Goal: Information Seeking & Learning: Learn about a topic

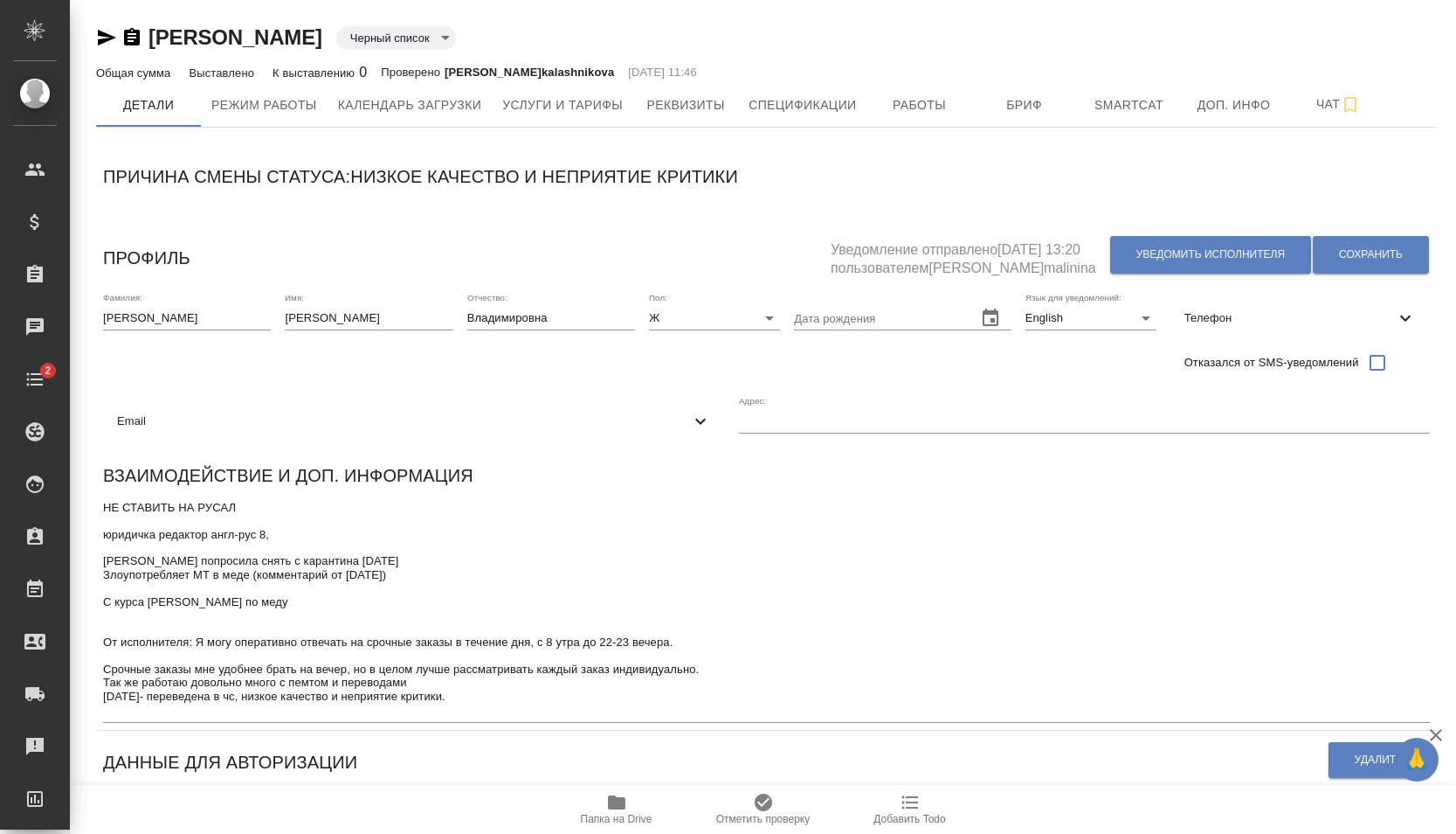
click at [109, 145] on div "Демченко Наталья Владимировна Черный список blackList Общая сумма Выставлено К …" at bounding box center [767, 736] width 1360 height 1472
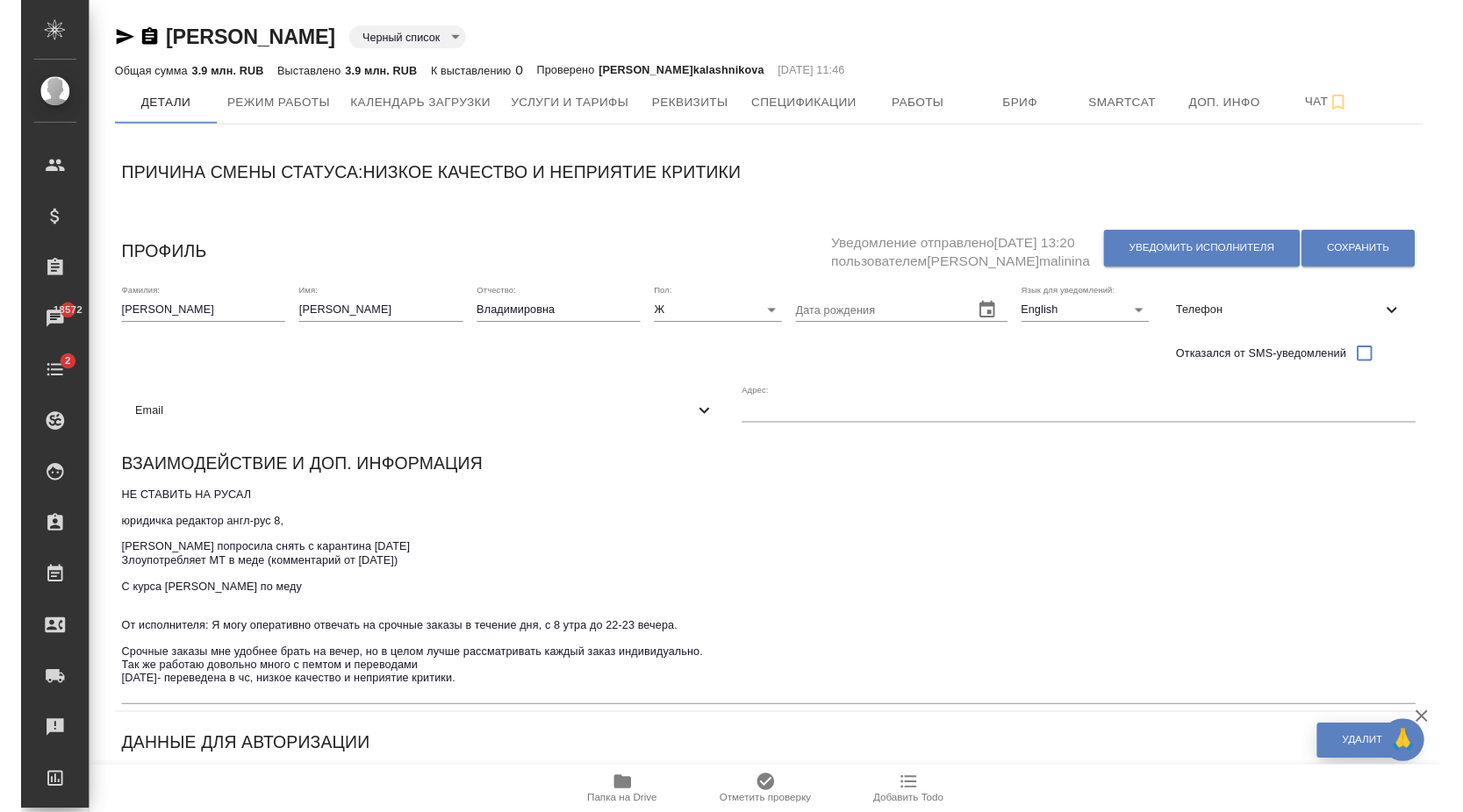
scroll to position [268, 0]
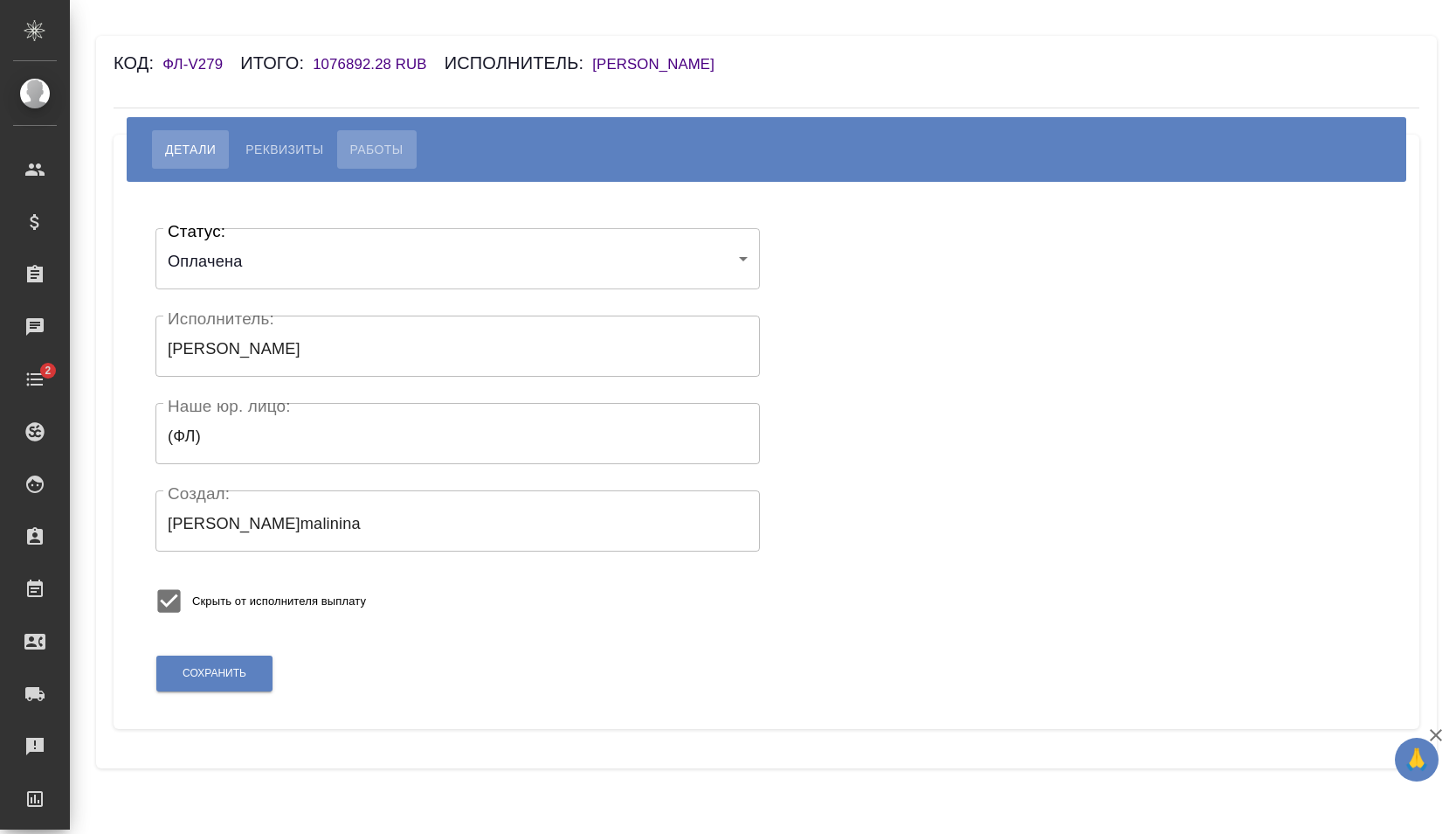
click at [388, 153] on span "Работы" at bounding box center [376, 149] width 53 height 21
select select "10"
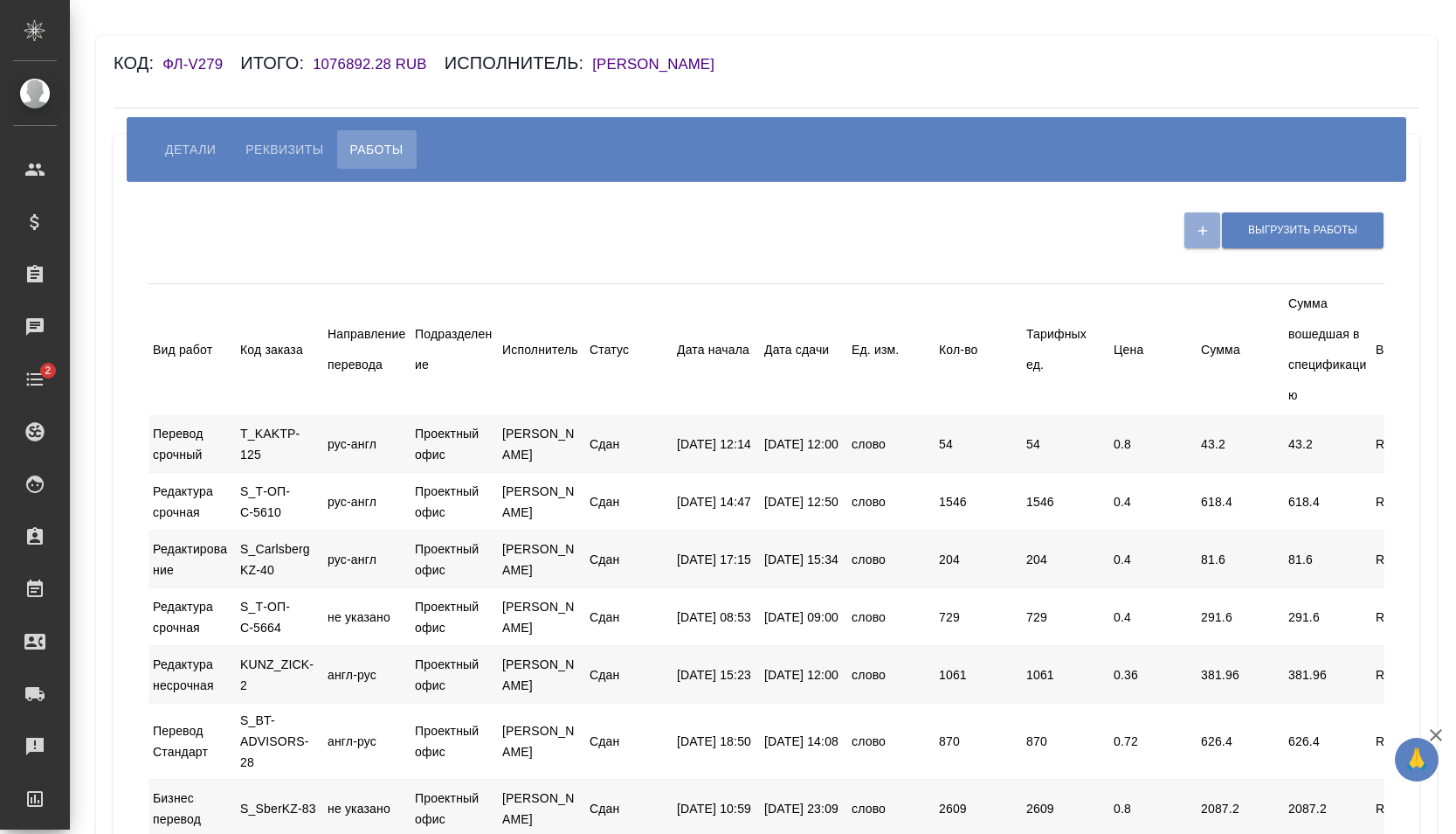
click at [210, 153] on span "Детали" at bounding box center [190, 149] width 50 height 21
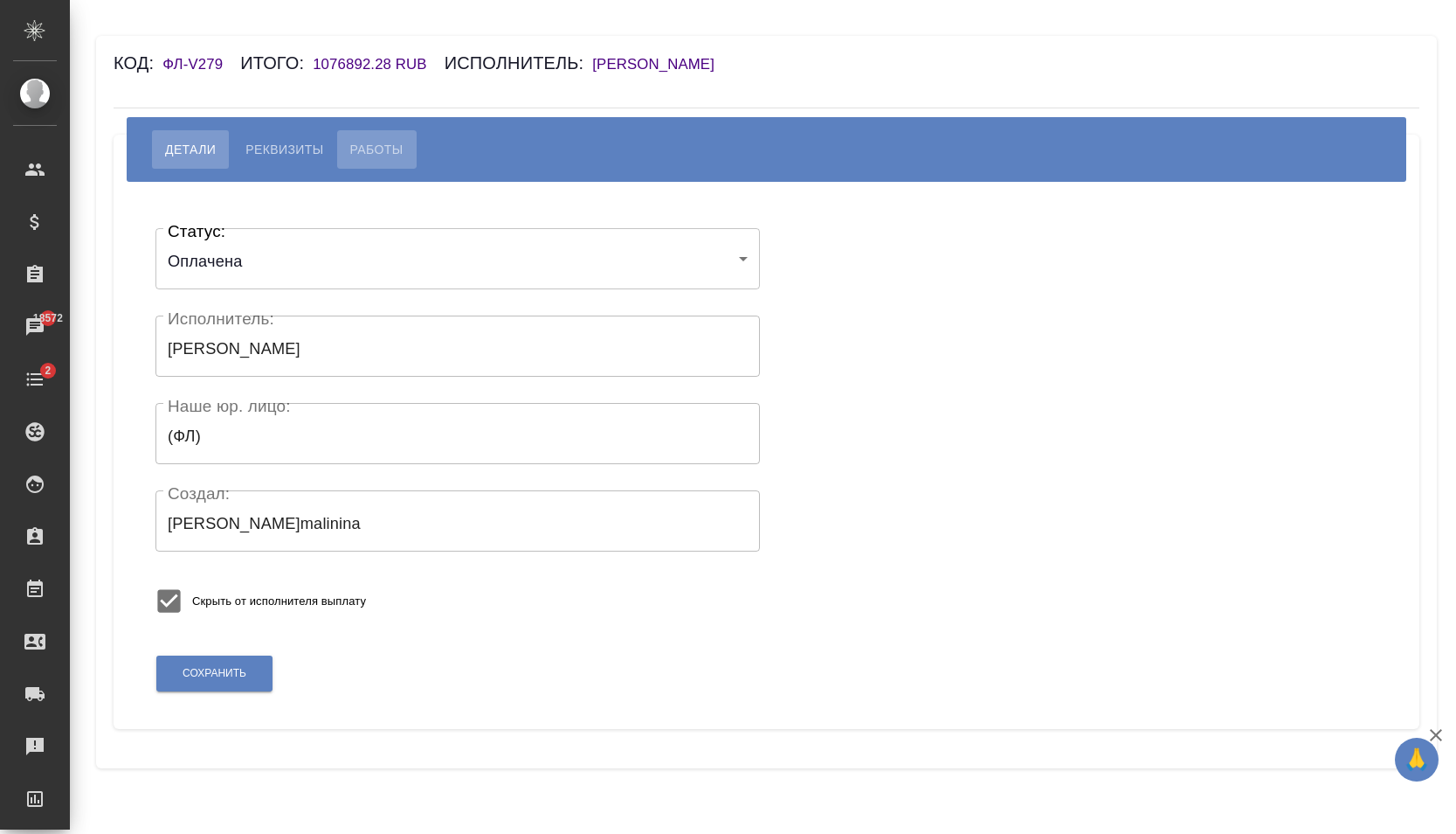
click at [380, 153] on span "Работы" at bounding box center [376, 149] width 53 height 21
select select "10"
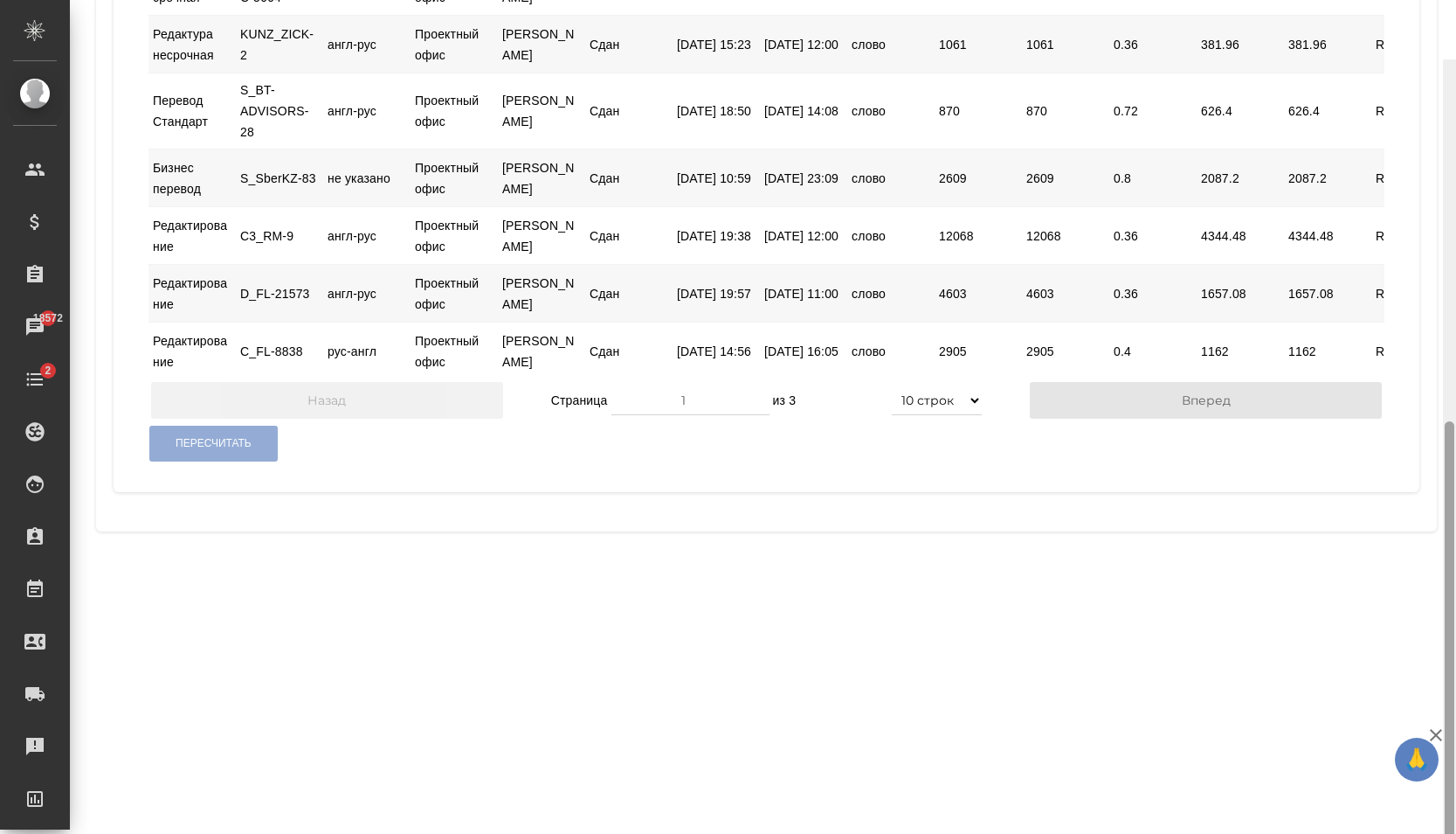
scroll to position [753, 0]
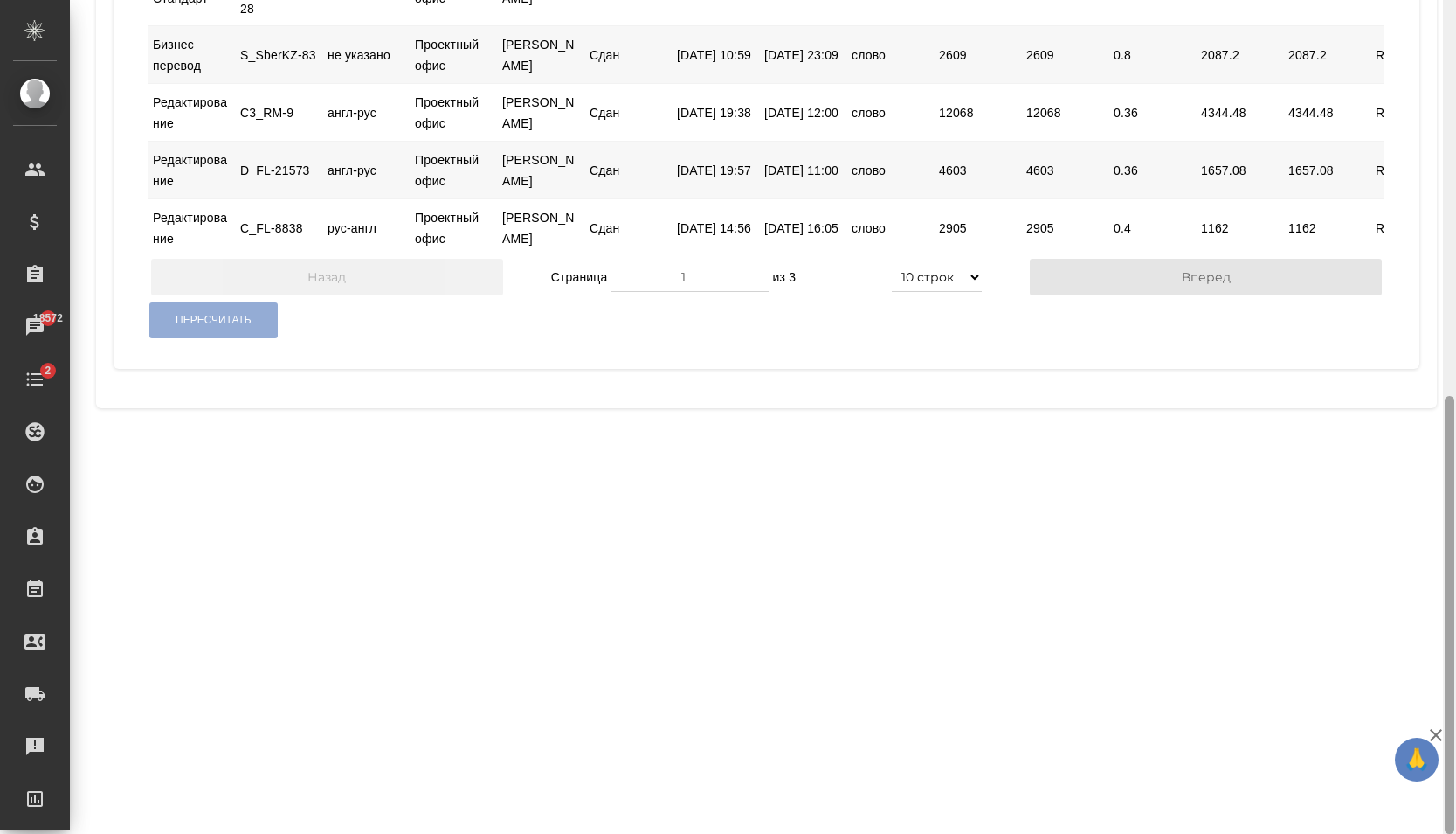
drag, startPoint x: 1451, startPoint y: 183, endPoint x: 1438, endPoint y: 524, distance: 341.2
click at [1438, 522] on div "Код: ФЛ-V279 Итого: 1076892.28 RUB Исполнитель: Демченко Наталья Владимировна Д…" at bounding box center [763, 417] width 1386 height 834
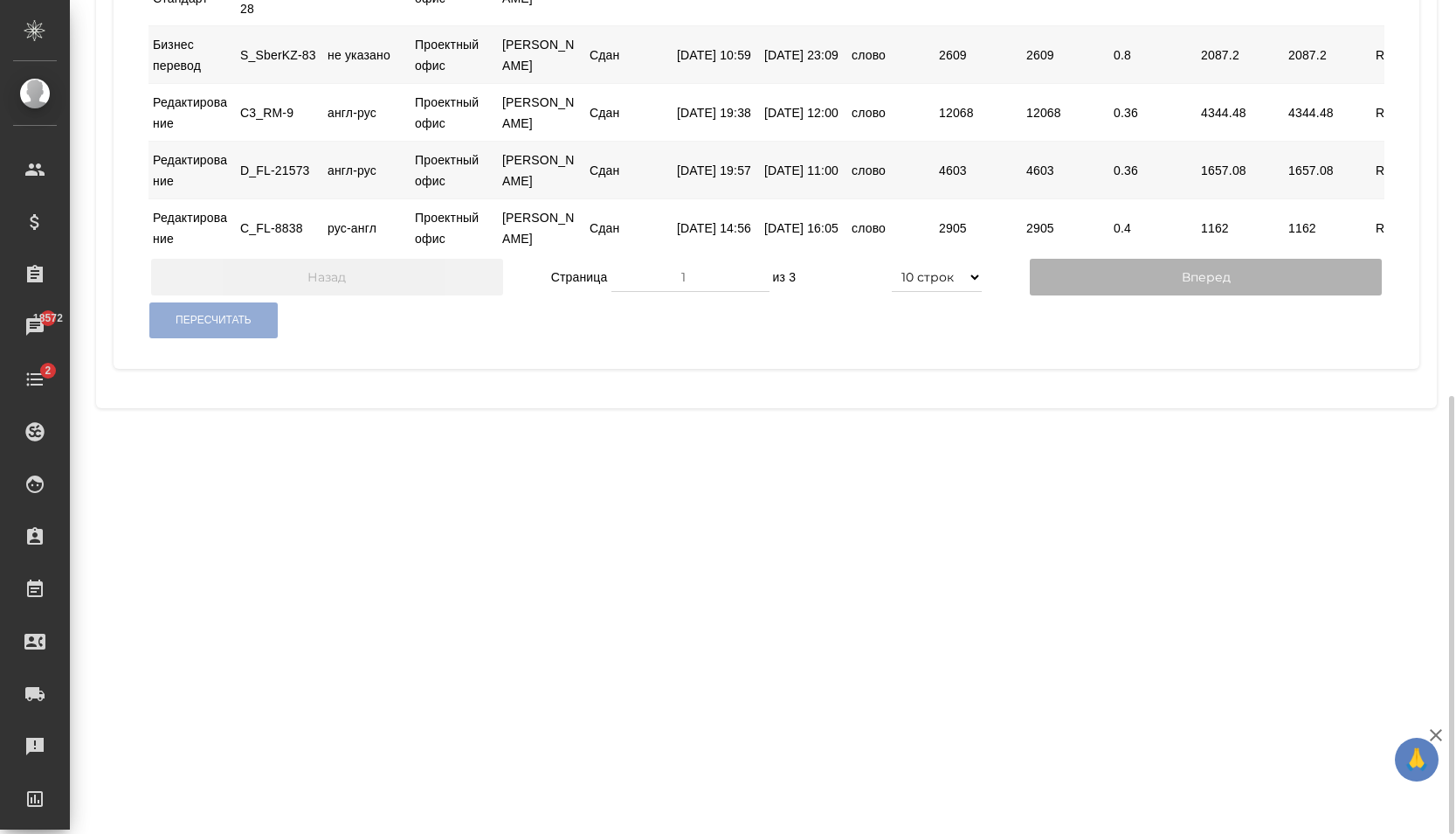
click at [1170, 295] on button "Вперед" at bounding box center [1206, 277] width 352 height 36
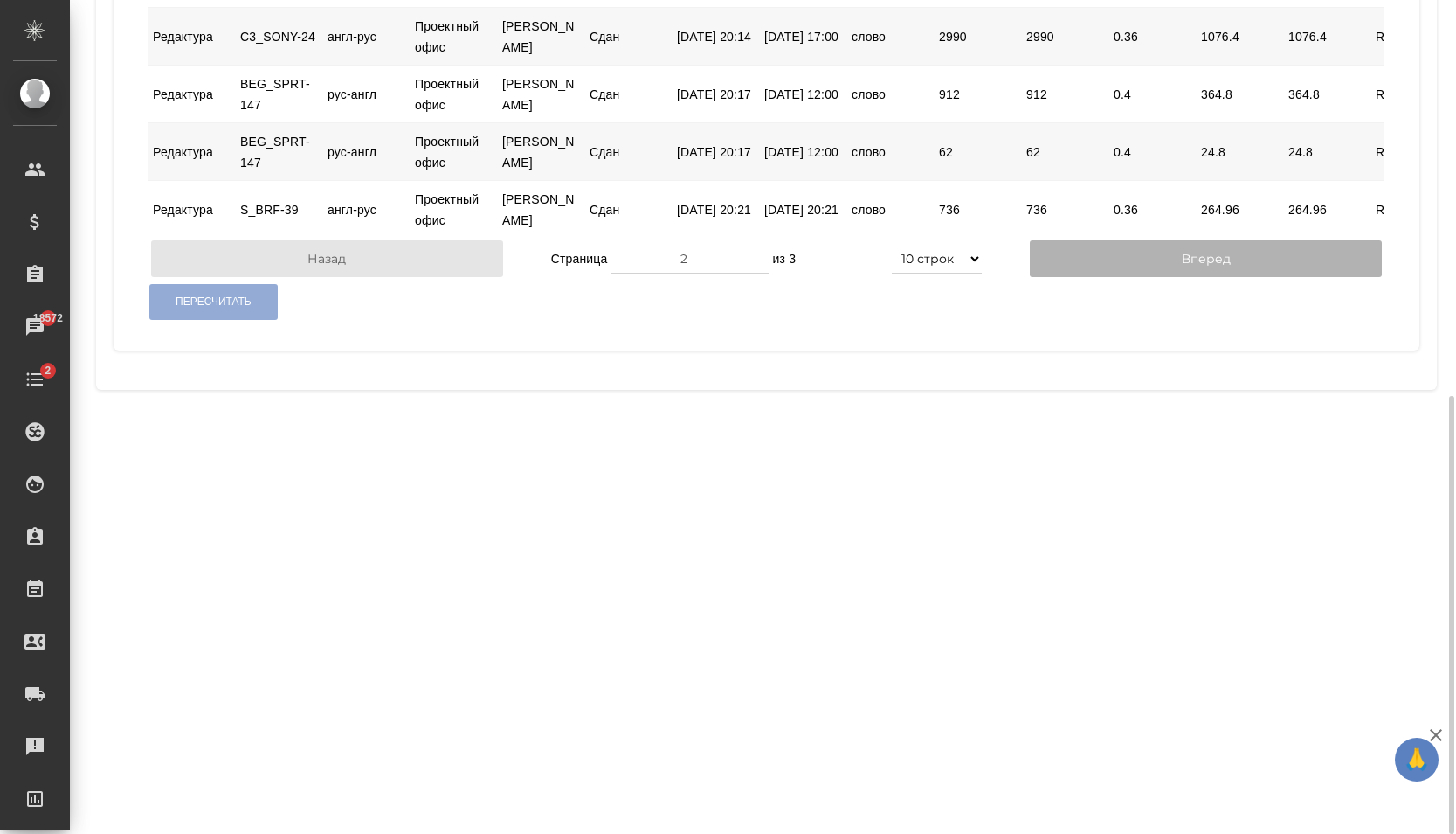
click at [1165, 277] on button "Вперед" at bounding box center [1206, 258] width 352 height 36
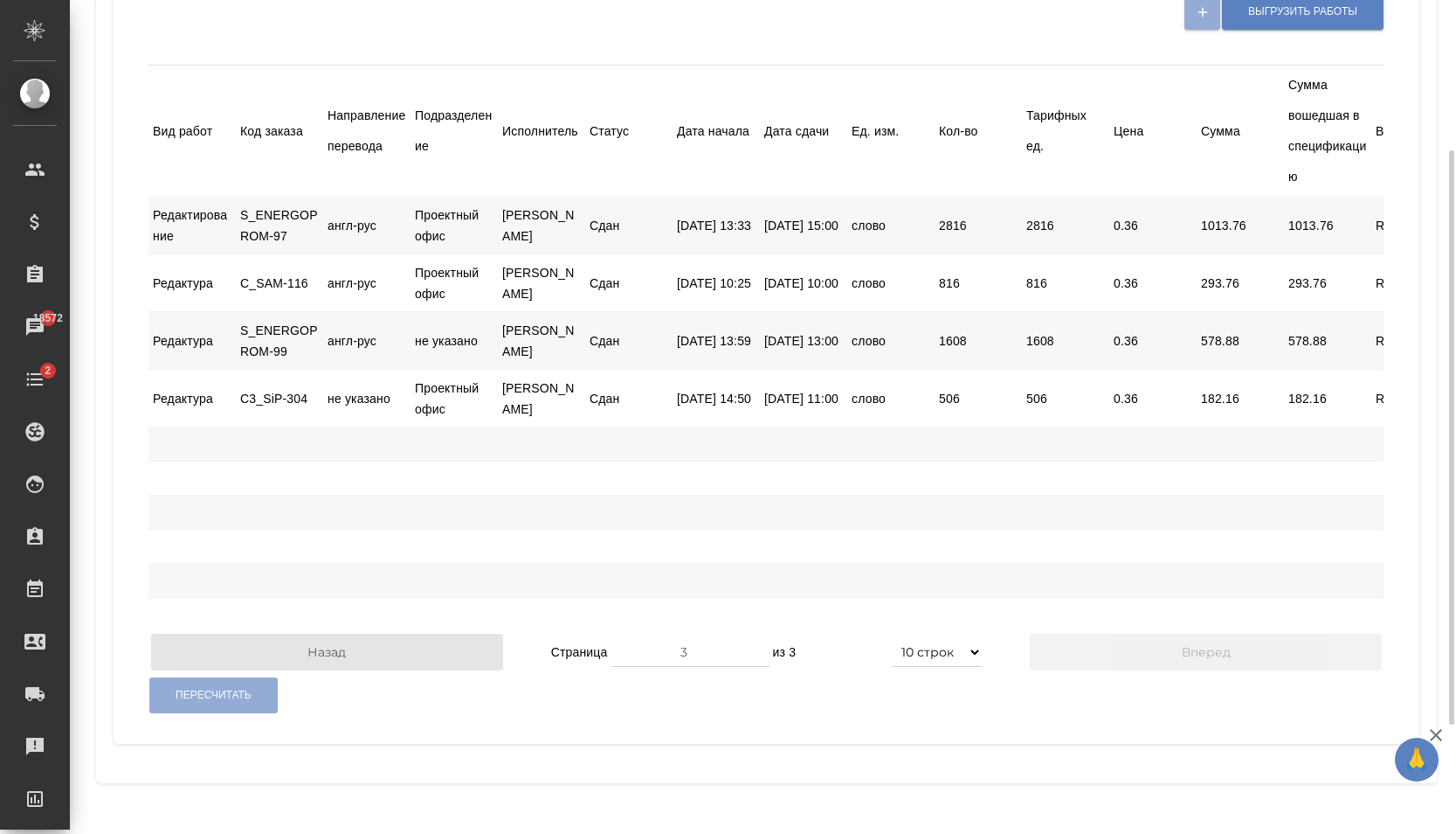
scroll to position [376, 0]
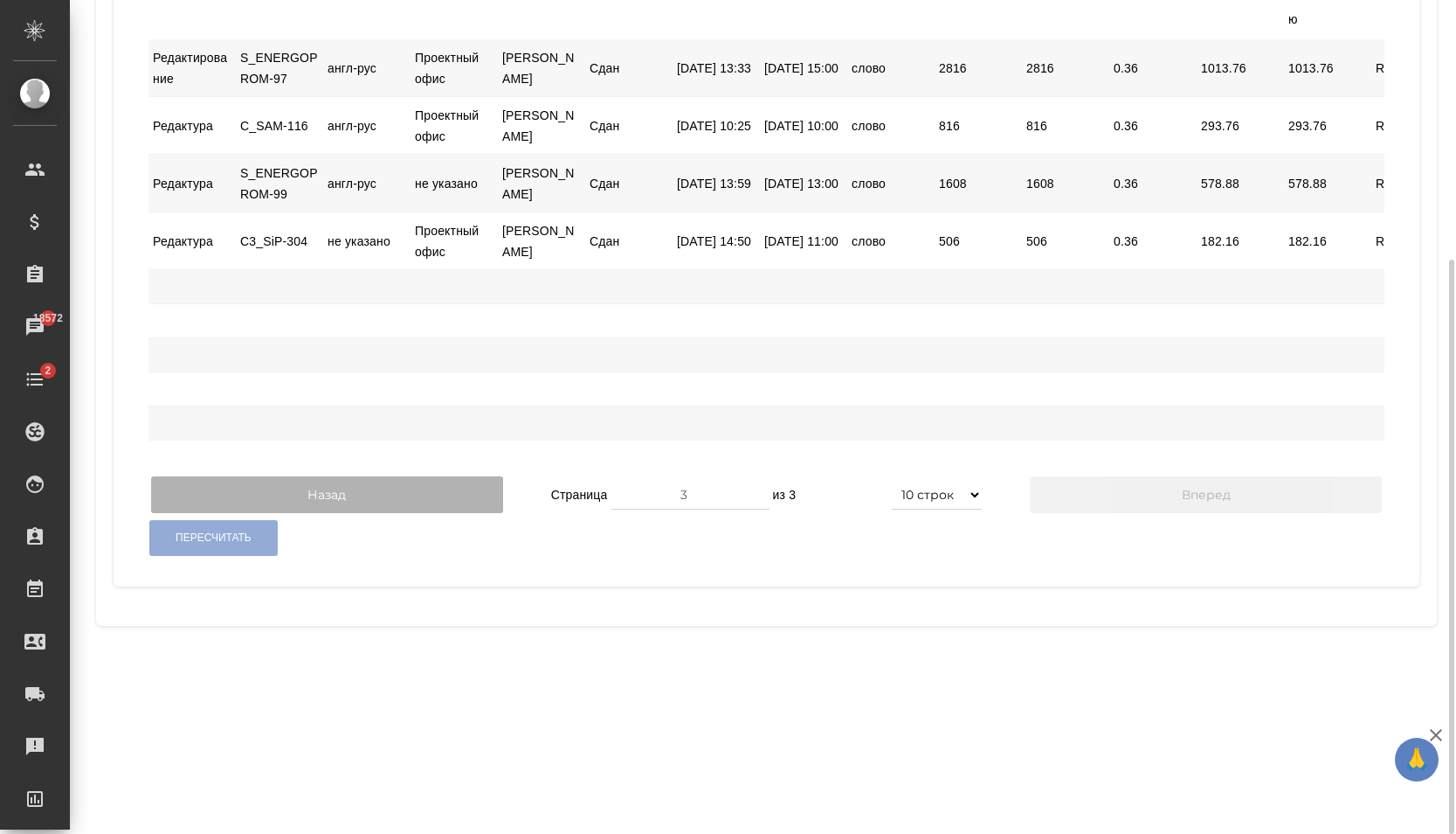
click at [393, 513] on button "Назад" at bounding box center [327, 494] width 352 height 36
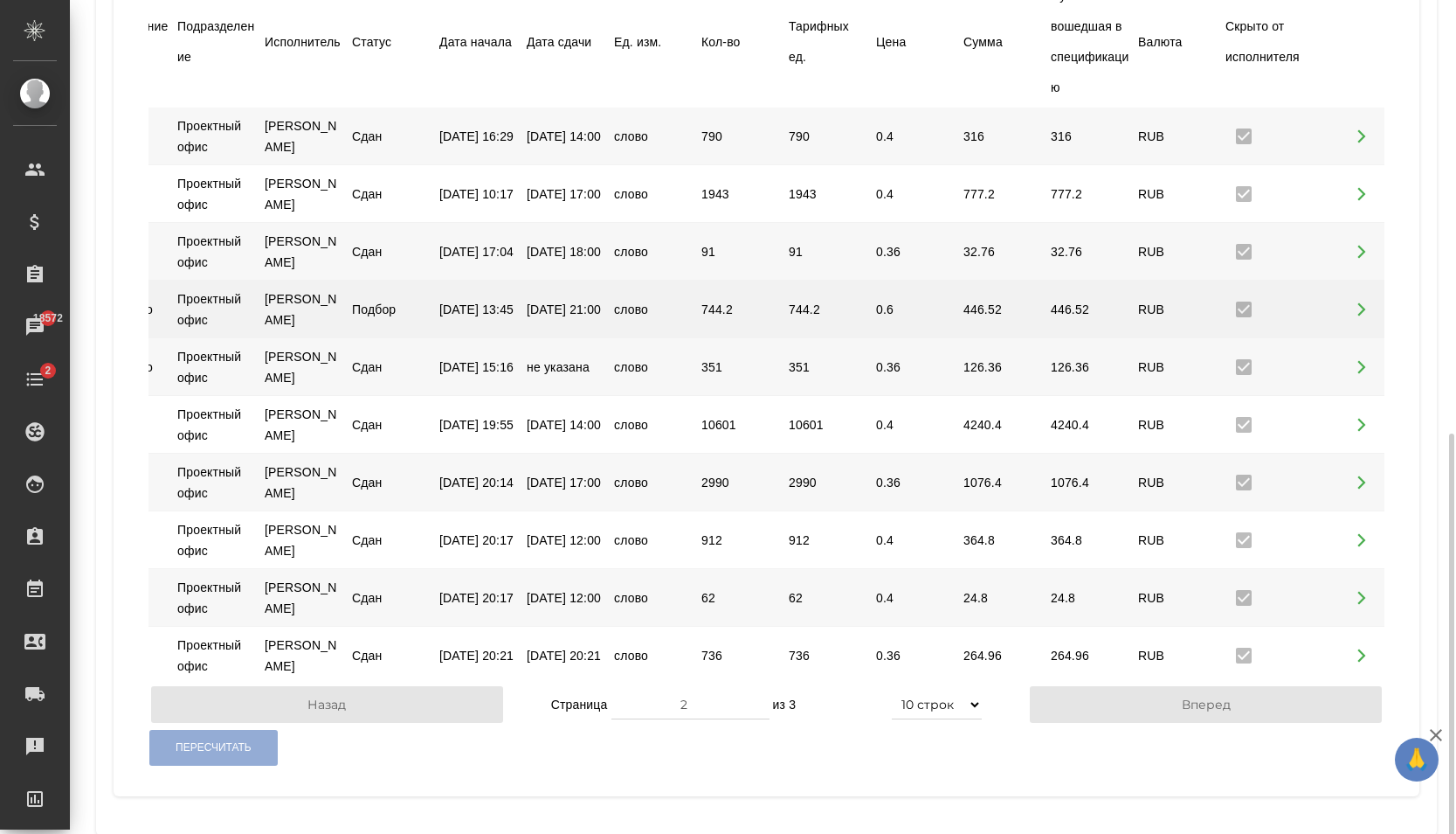
scroll to position [664, 0]
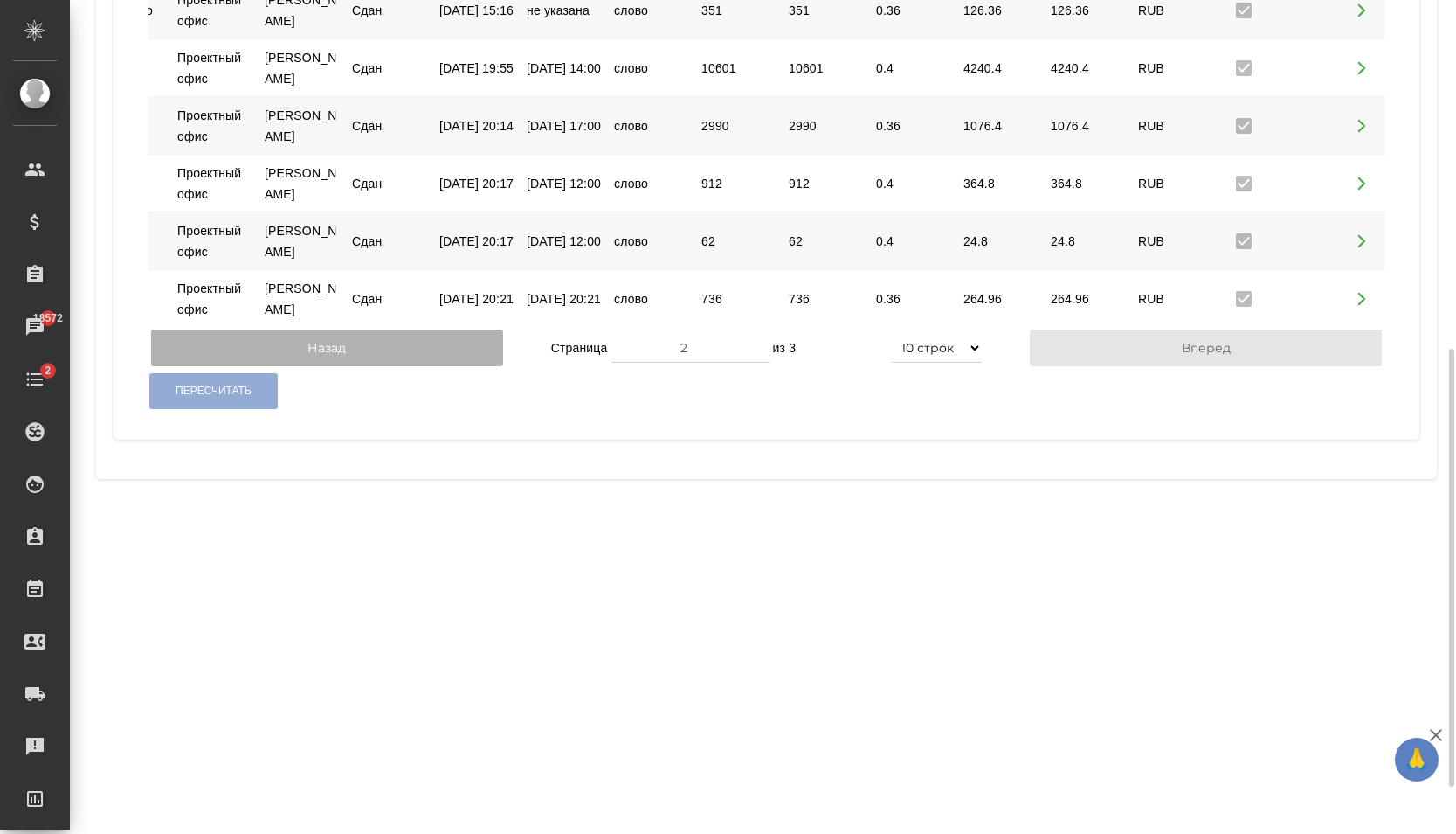
click at [429, 366] on button "Назад" at bounding box center [327, 348] width 352 height 36
type input "1"
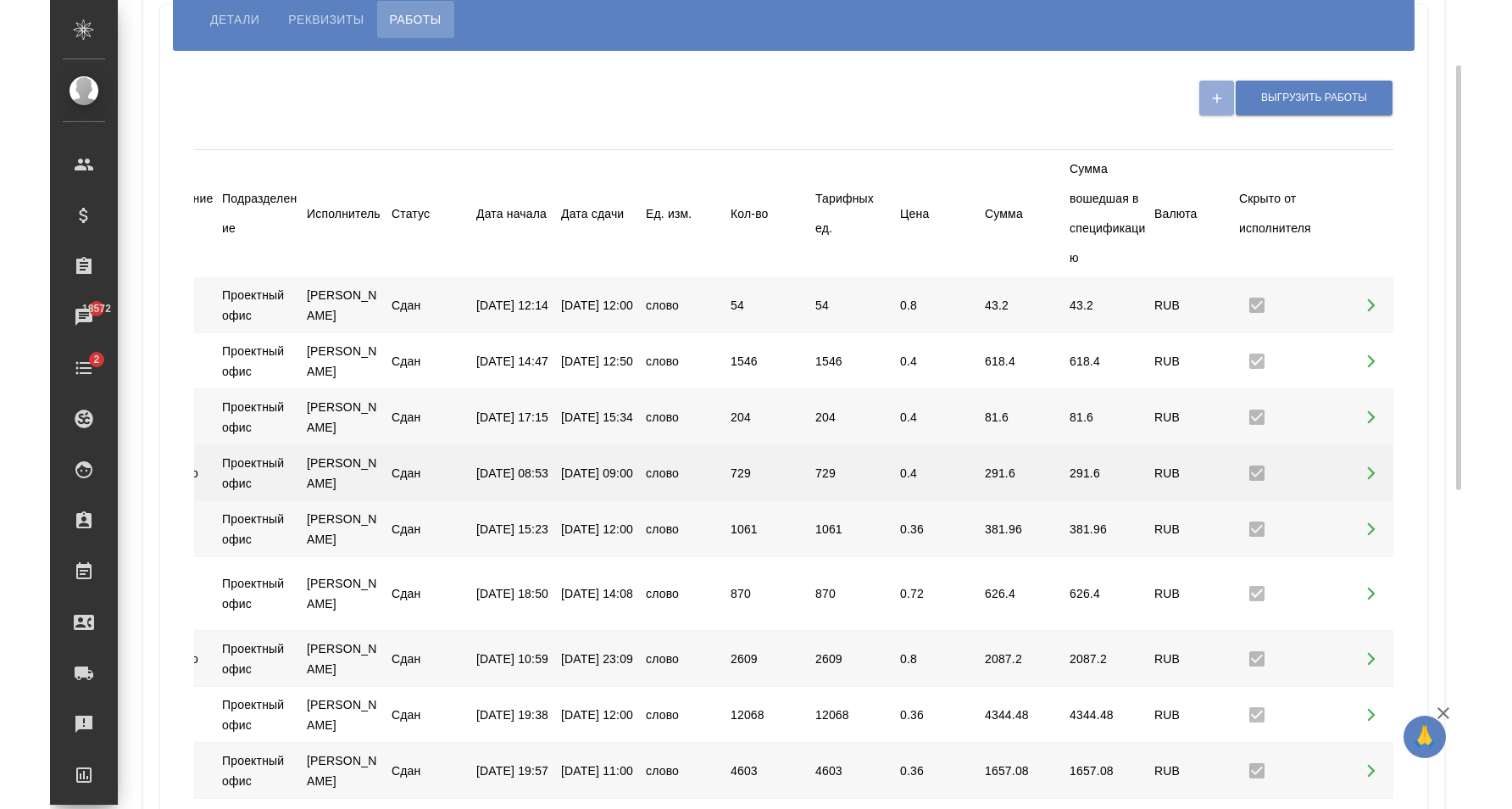
scroll to position [0, 0]
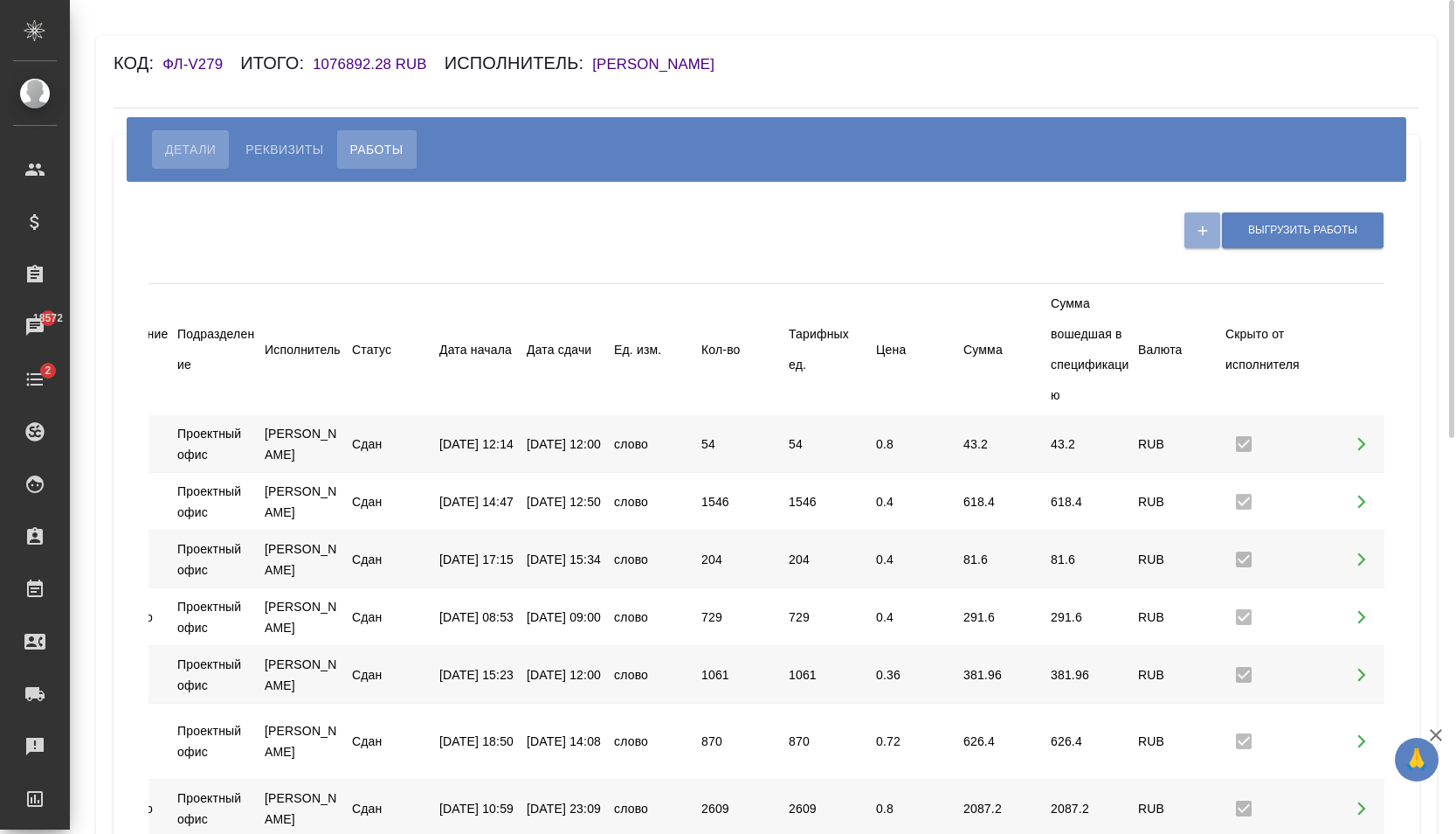
click at [161, 149] on button "Детали" at bounding box center [190, 149] width 77 height 38
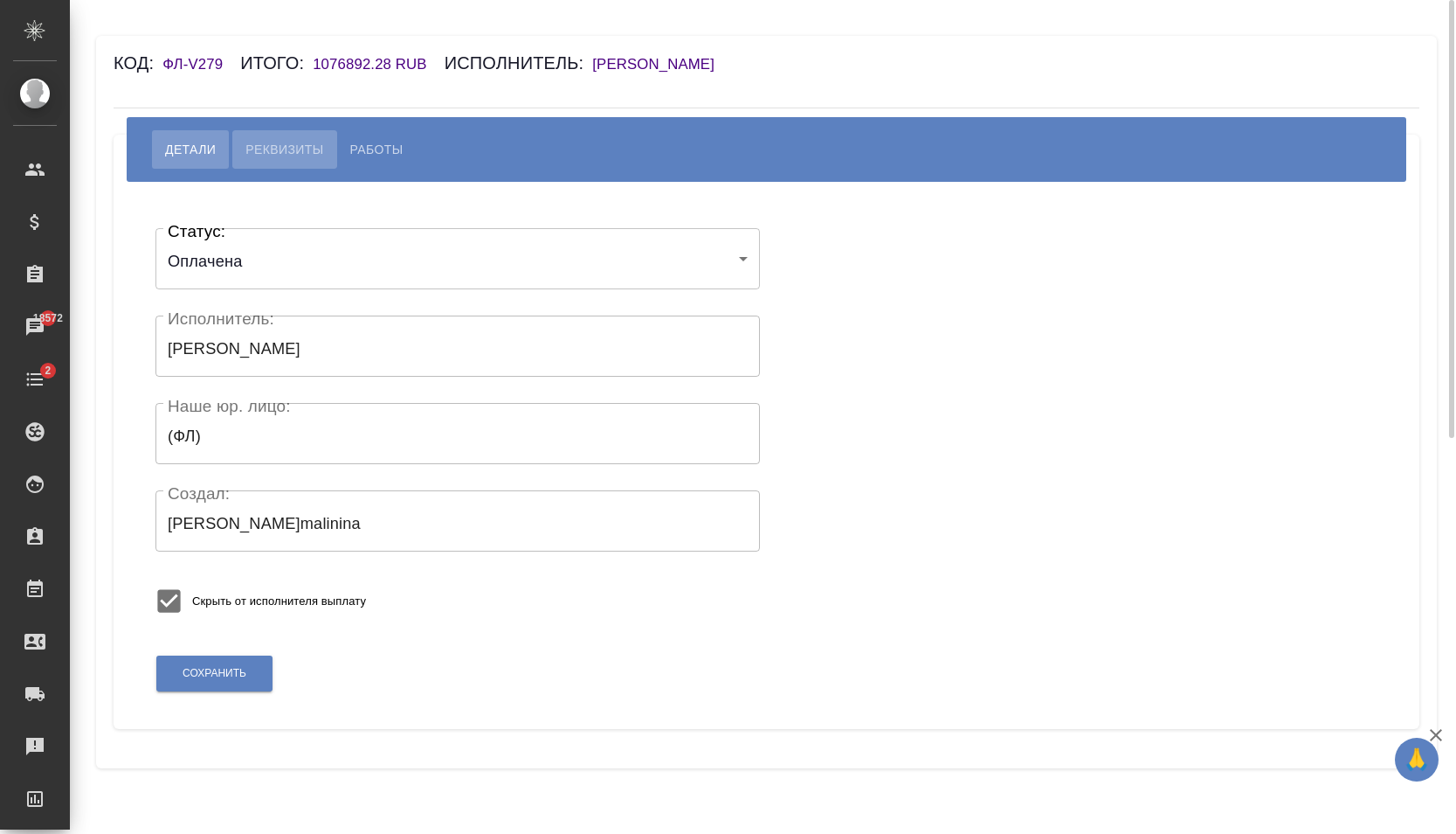
click at [288, 161] on button "Реквизиты" at bounding box center [284, 149] width 104 height 38
